Goal: Task Accomplishment & Management: Use online tool/utility

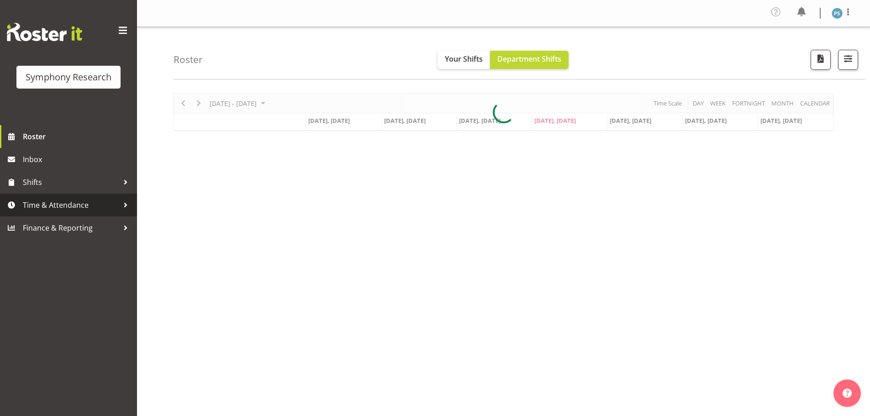
click at [95, 202] on span "Time & Attendance" at bounding box center [71, 205] width 96 height 14
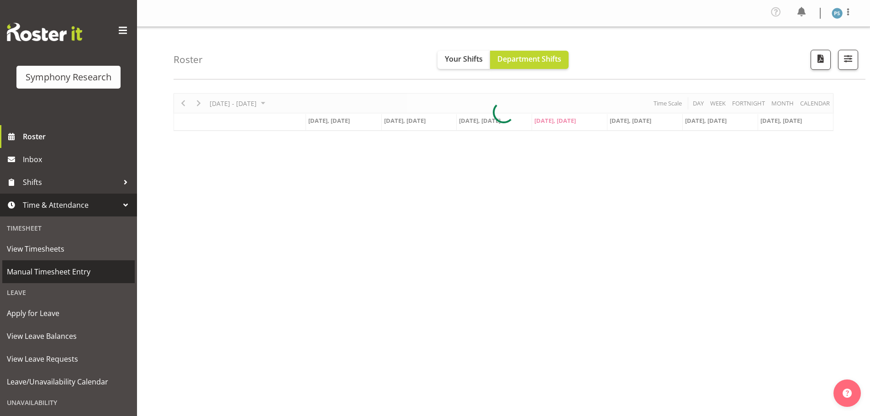
click at [71, 270] on span "Manual Timesheet Entry" at bounding box center [68, 272] width 123 height 14
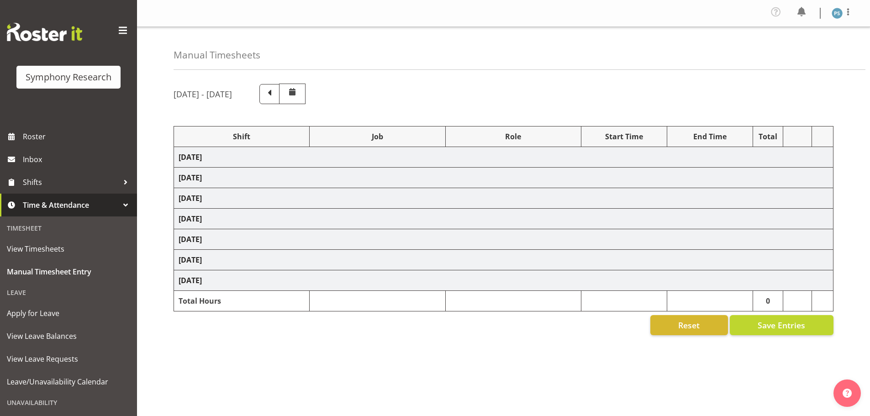
select select "4583"
select select "10527"
select select "4583"
select select "10499"
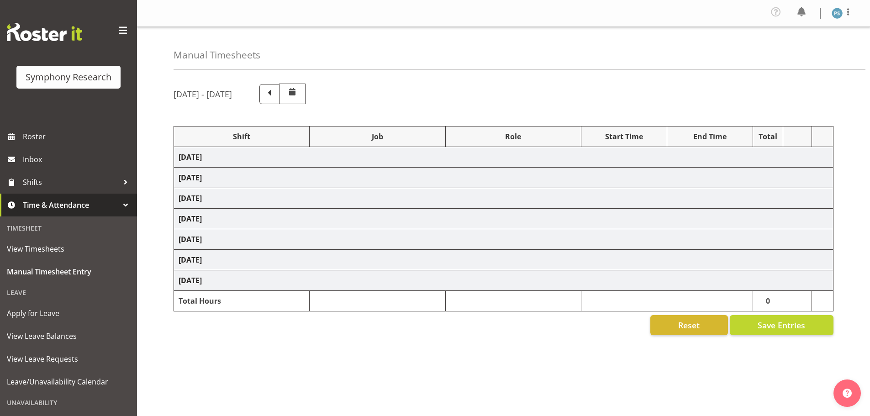
select select "4583"
select select "10527"
select select "4583"
select select "10499"
select select "4583"
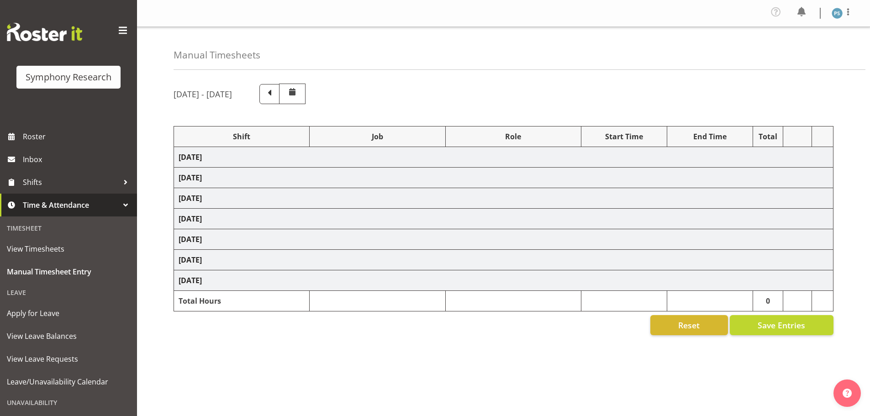
select select "10527"
select select "4583"
select select "10499"
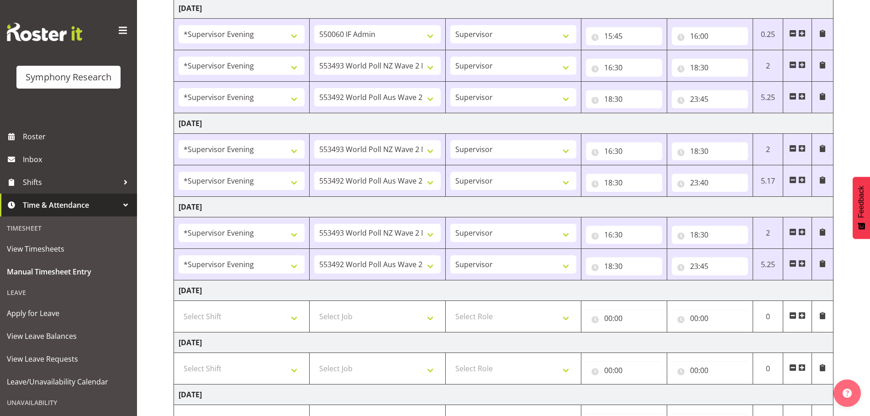
scroll to position [228, 0]
